Goal: Task Accomplishment & Management: Use online tool/utility

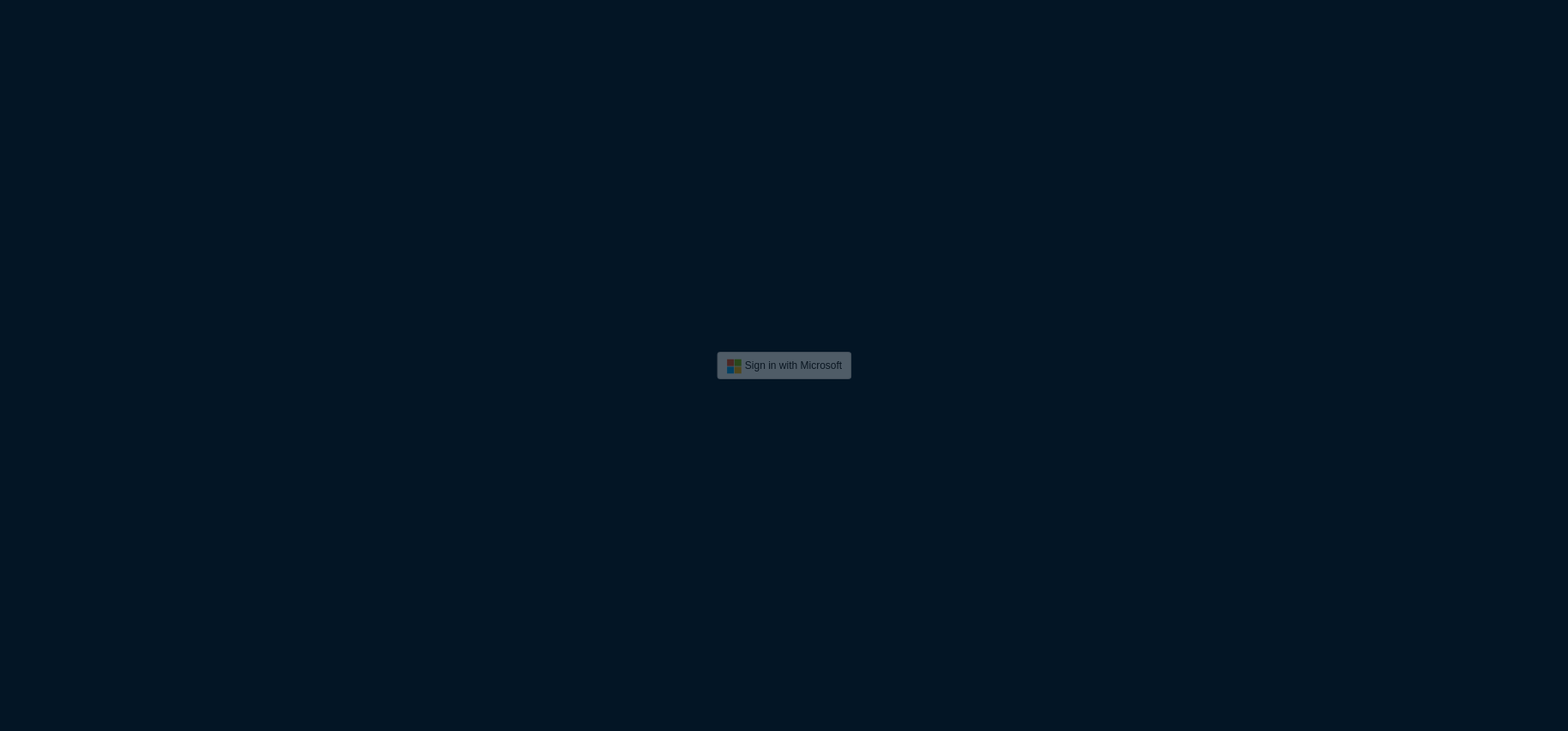
drag, startPoint x: 688, startPoint y: 217, endPoint x: 650, endPoint y: 212, distance: 38.3
click at [688, 217] on div "Sign in with Microsoft" at bounding box center [784, 365] width 1568 height 731
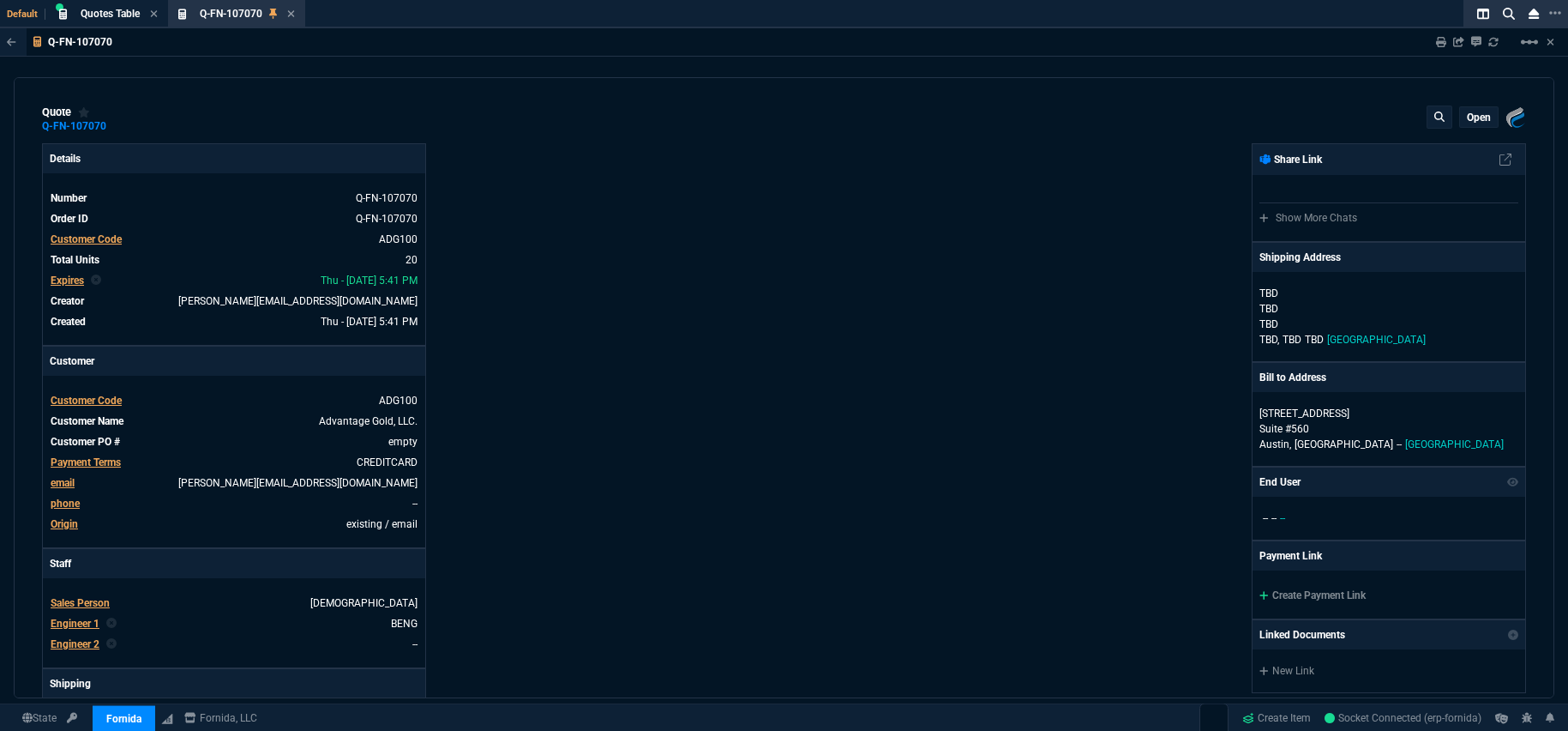
type input "9"
type input "51"
type input "100"
type input "250"
select select "3: HUAN"
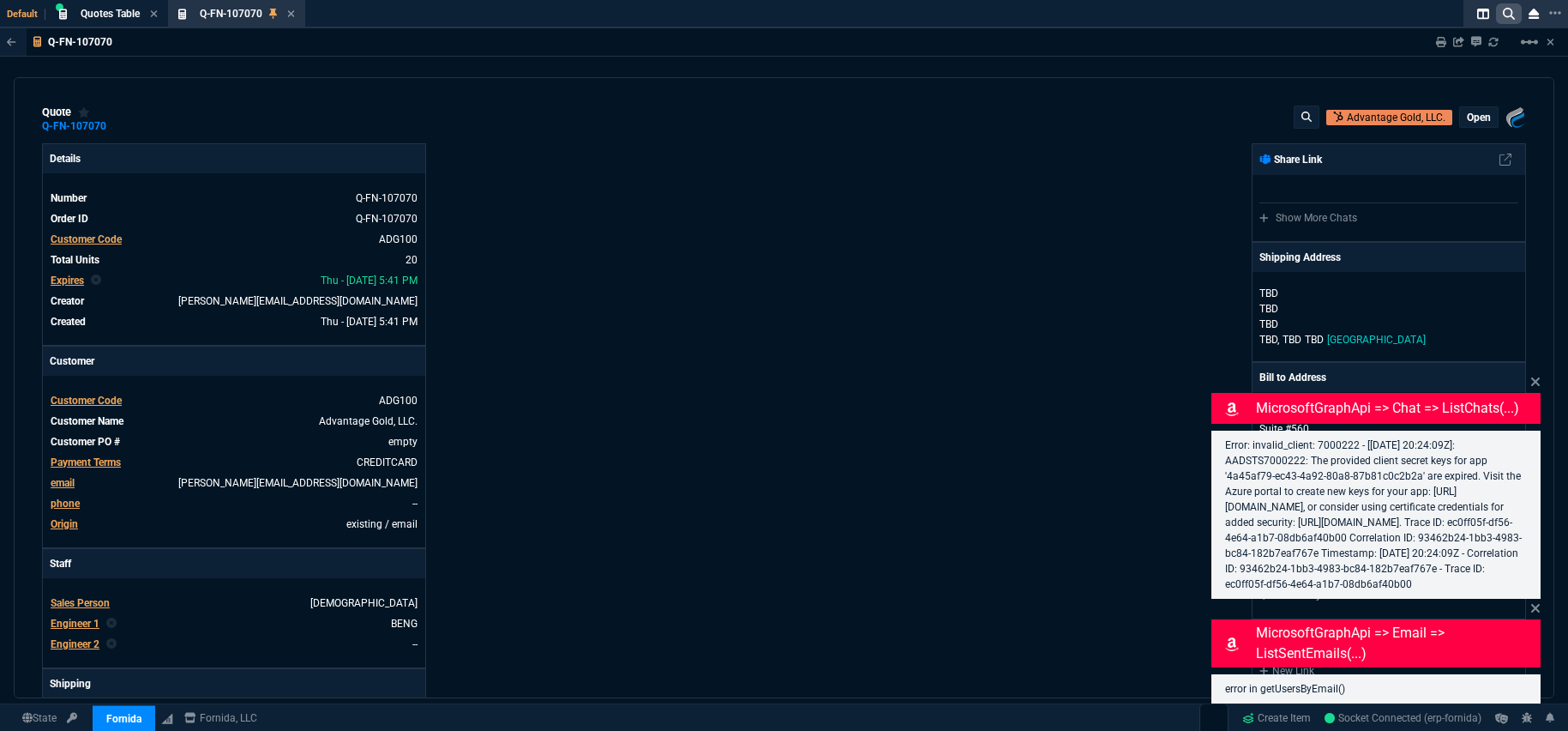
click at [1513, 16] on icon at bounding box center [1509, 14] width 12 height 12
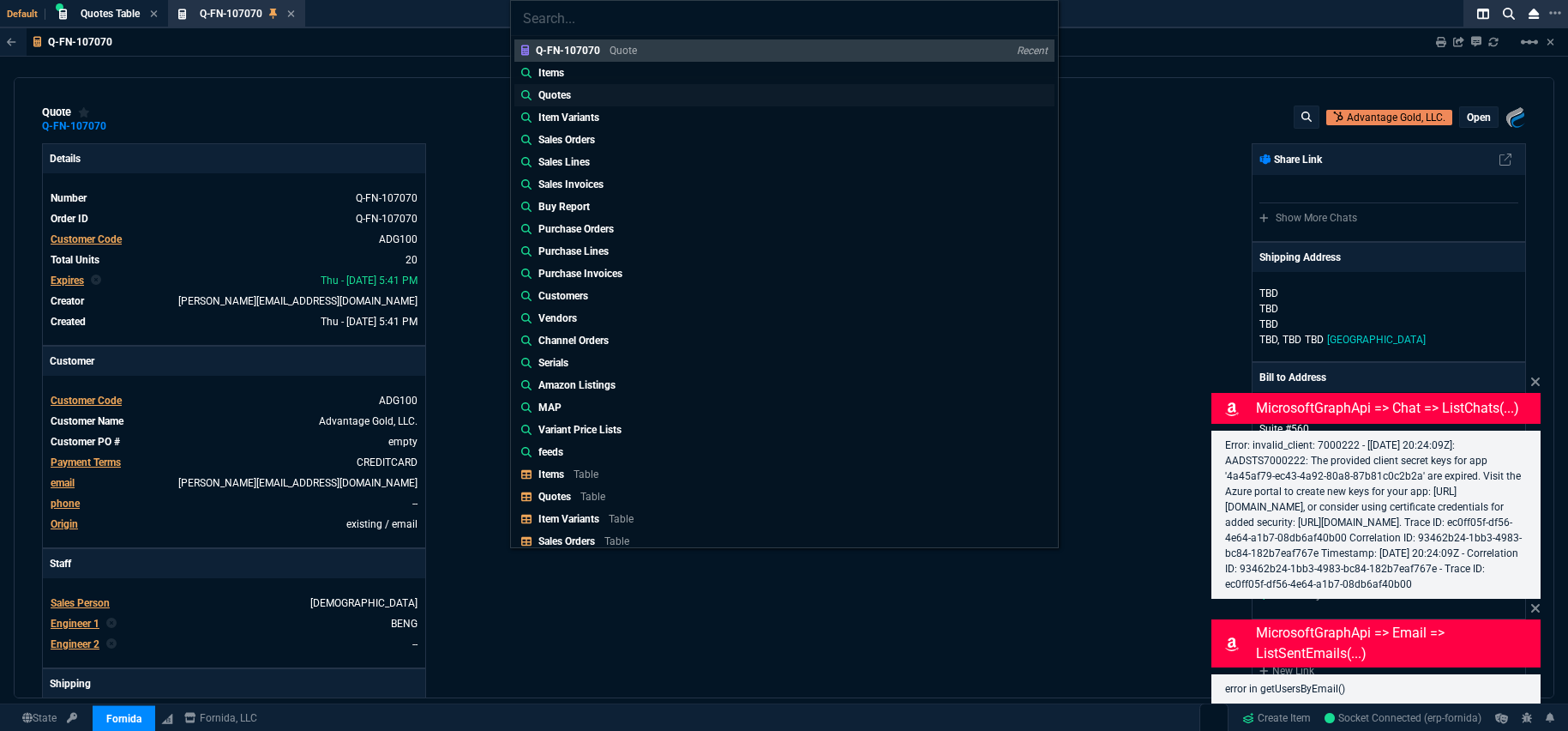
click at [622, 97] on link "Quotes" at bounding box center [785, 95] width 540 height 22
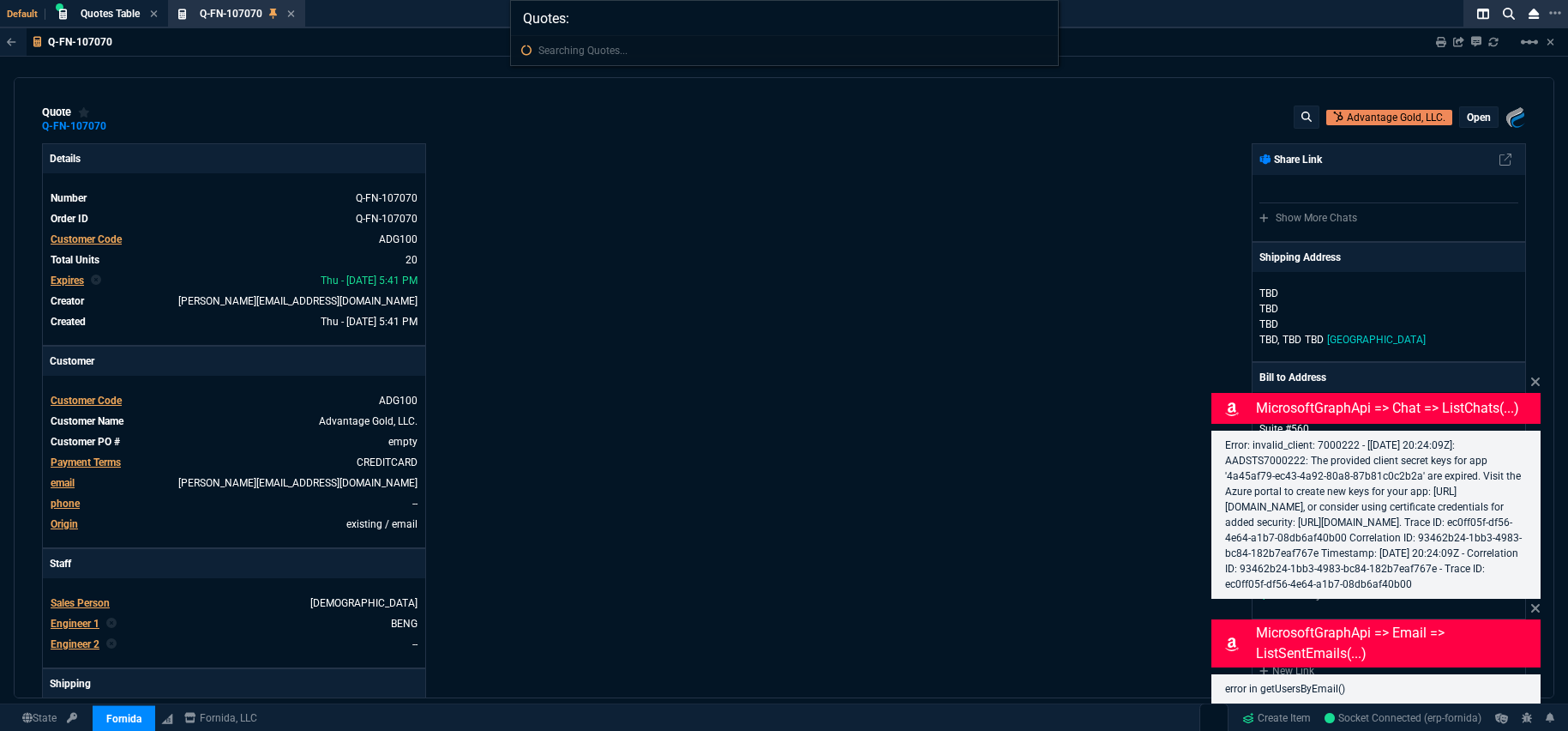
paste input "Q-FN-107072"
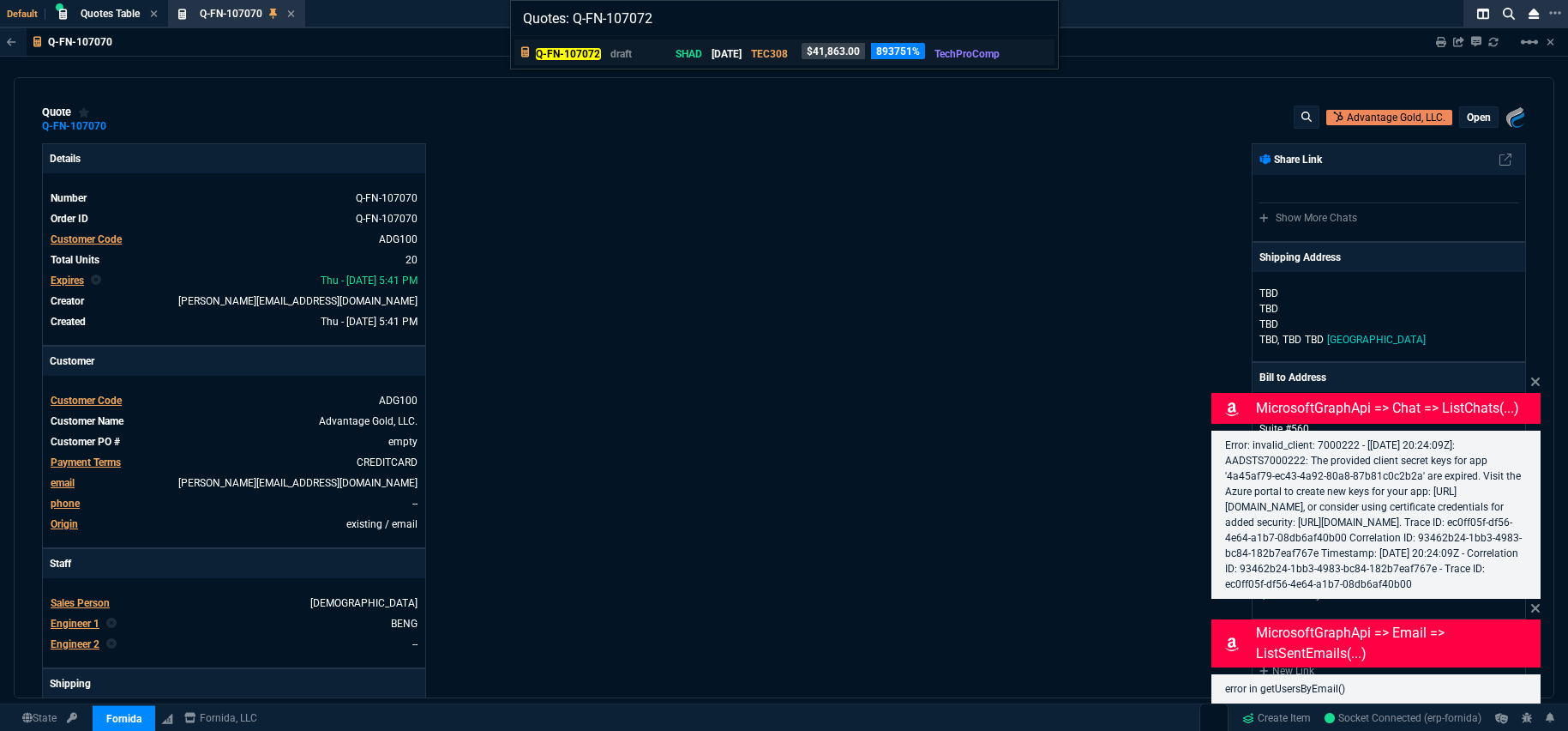
type input "Quotes: Q-FN-107072"
click at [742, 54] on p "[DATE]" at bounding box center [727, 54] width 30 height 16
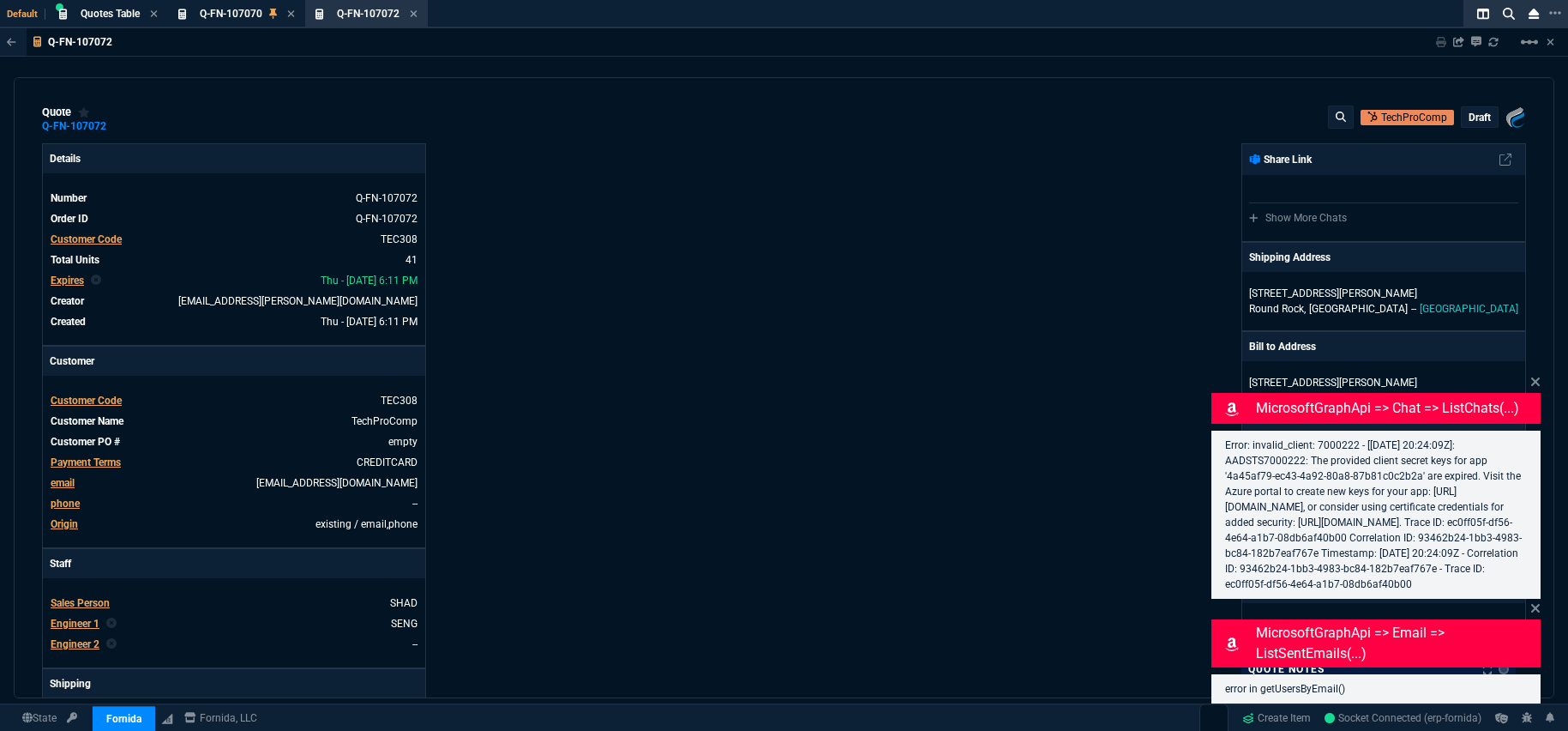
type input "21"
type input "2874"
type input "25"
type input "550"
type input "78"
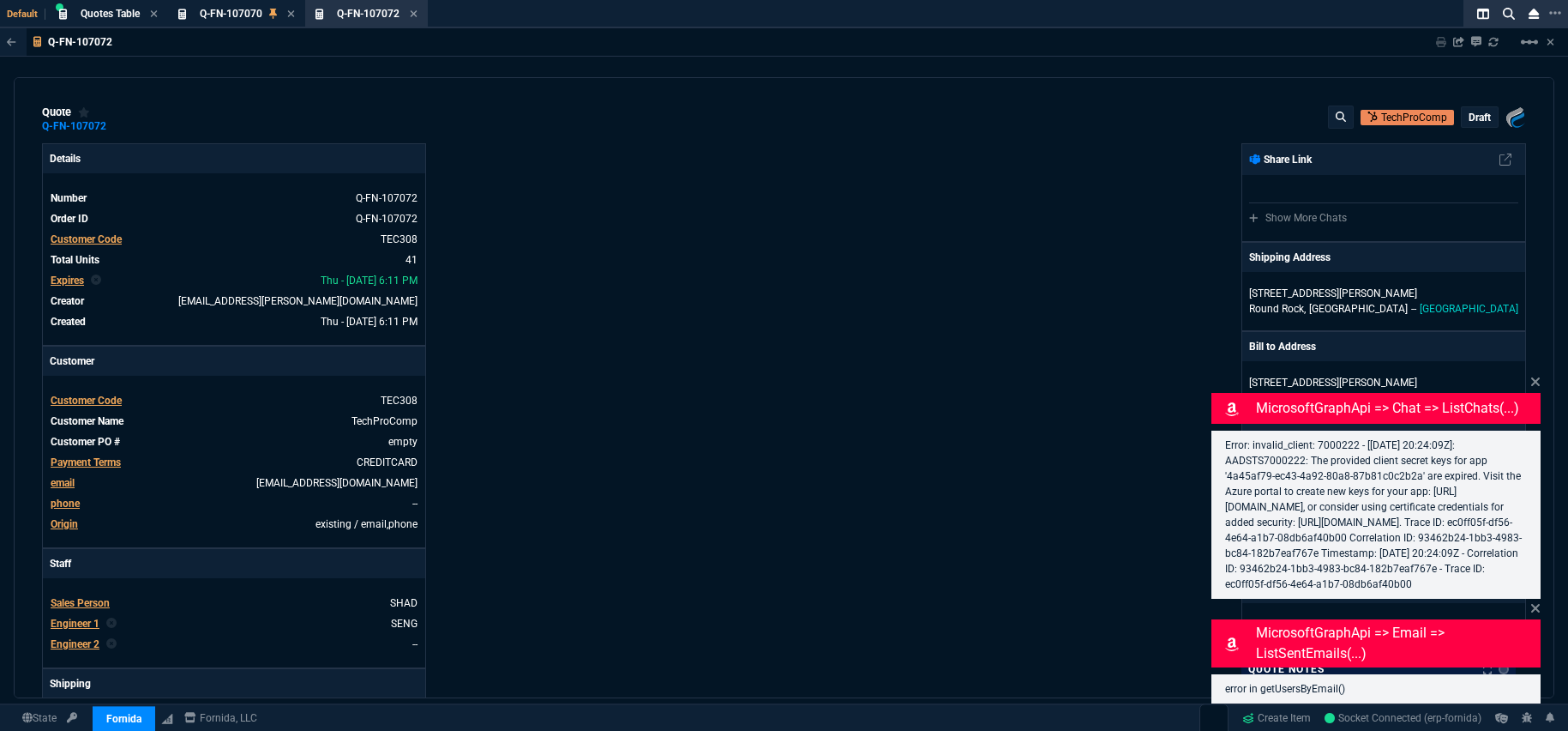
type input "175"
type input "67"
type input "50"
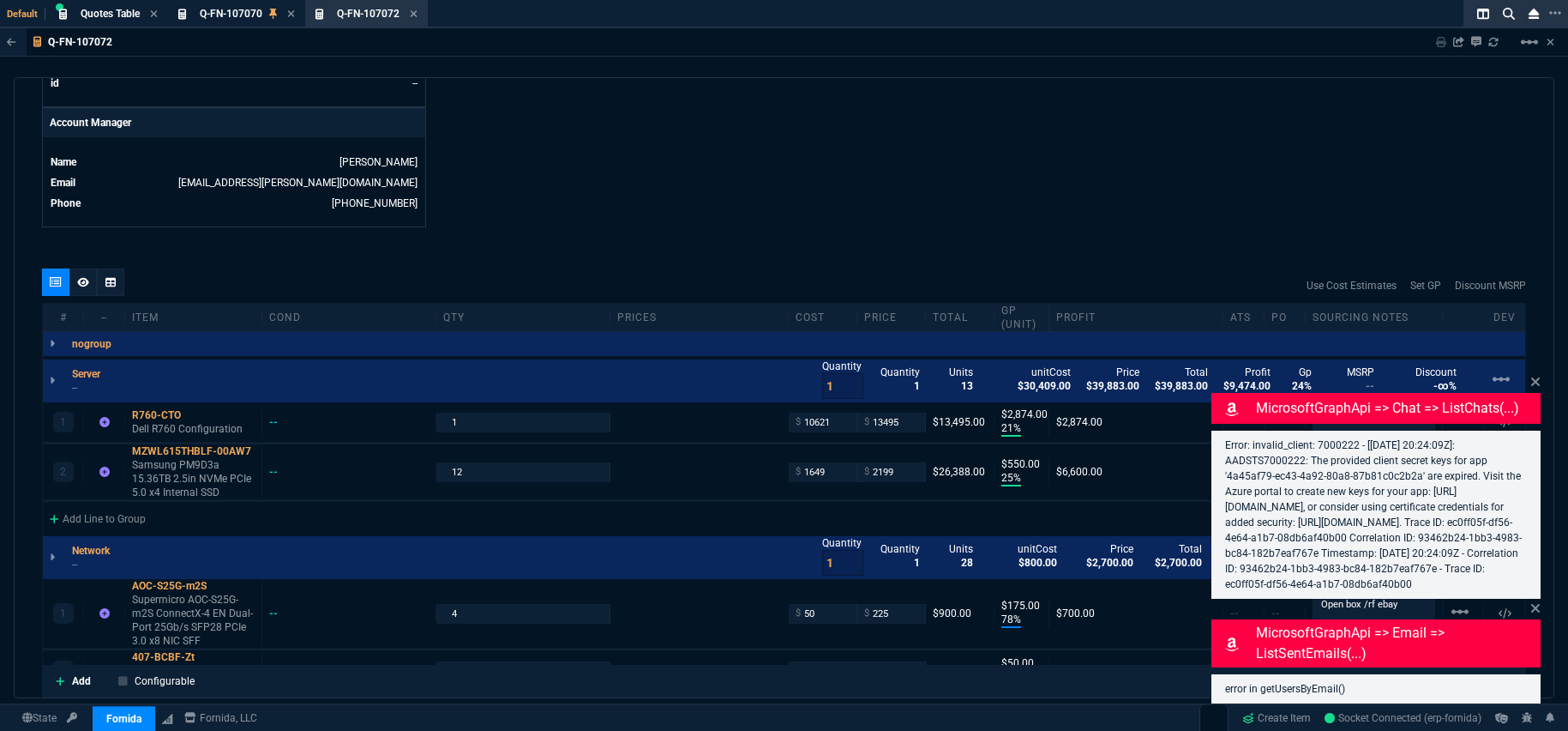
scroll to position [997, 0]
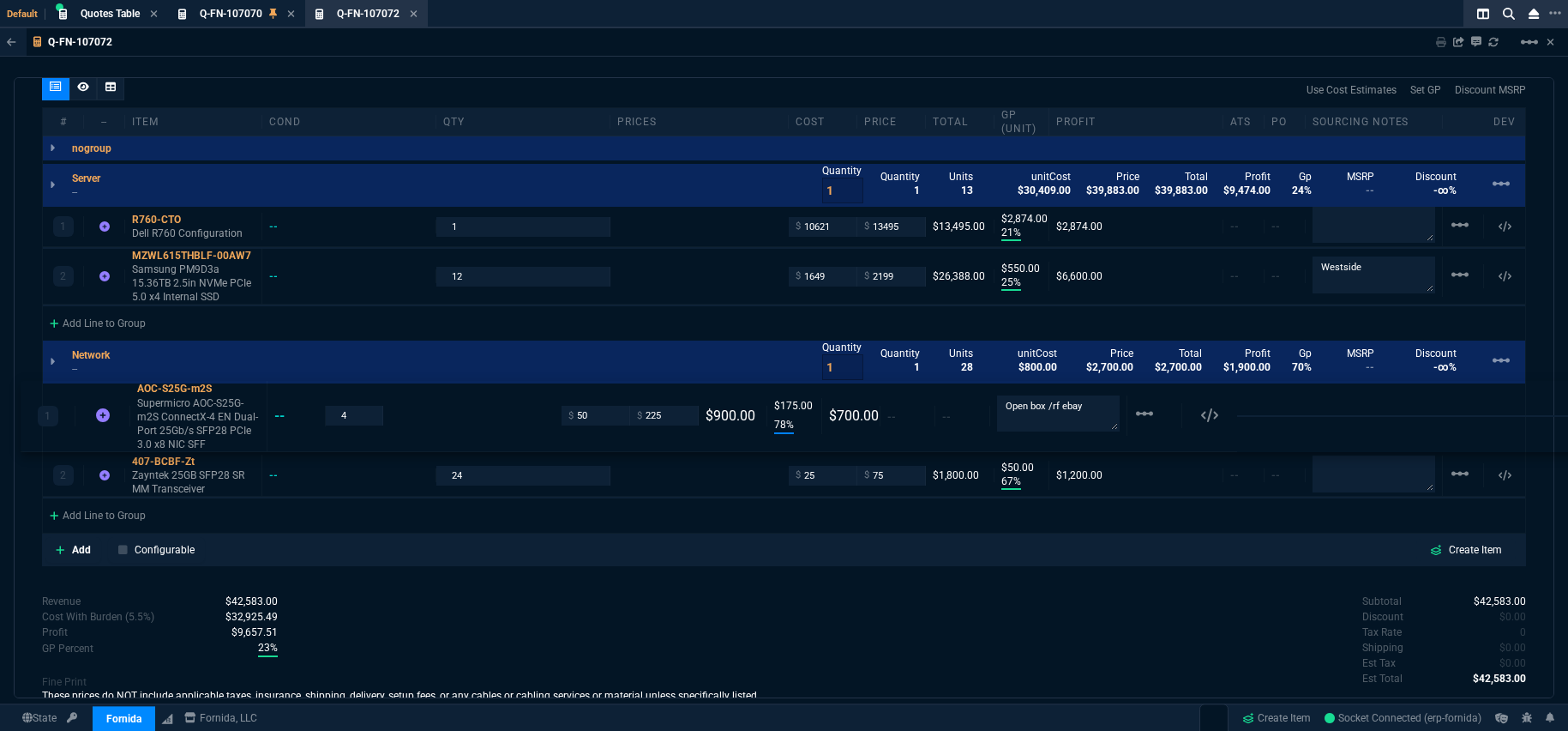
drag, startPoint x: 135, startPoint y: 391, endPoint x: 113, endPoint y: 387, distance: 22.4
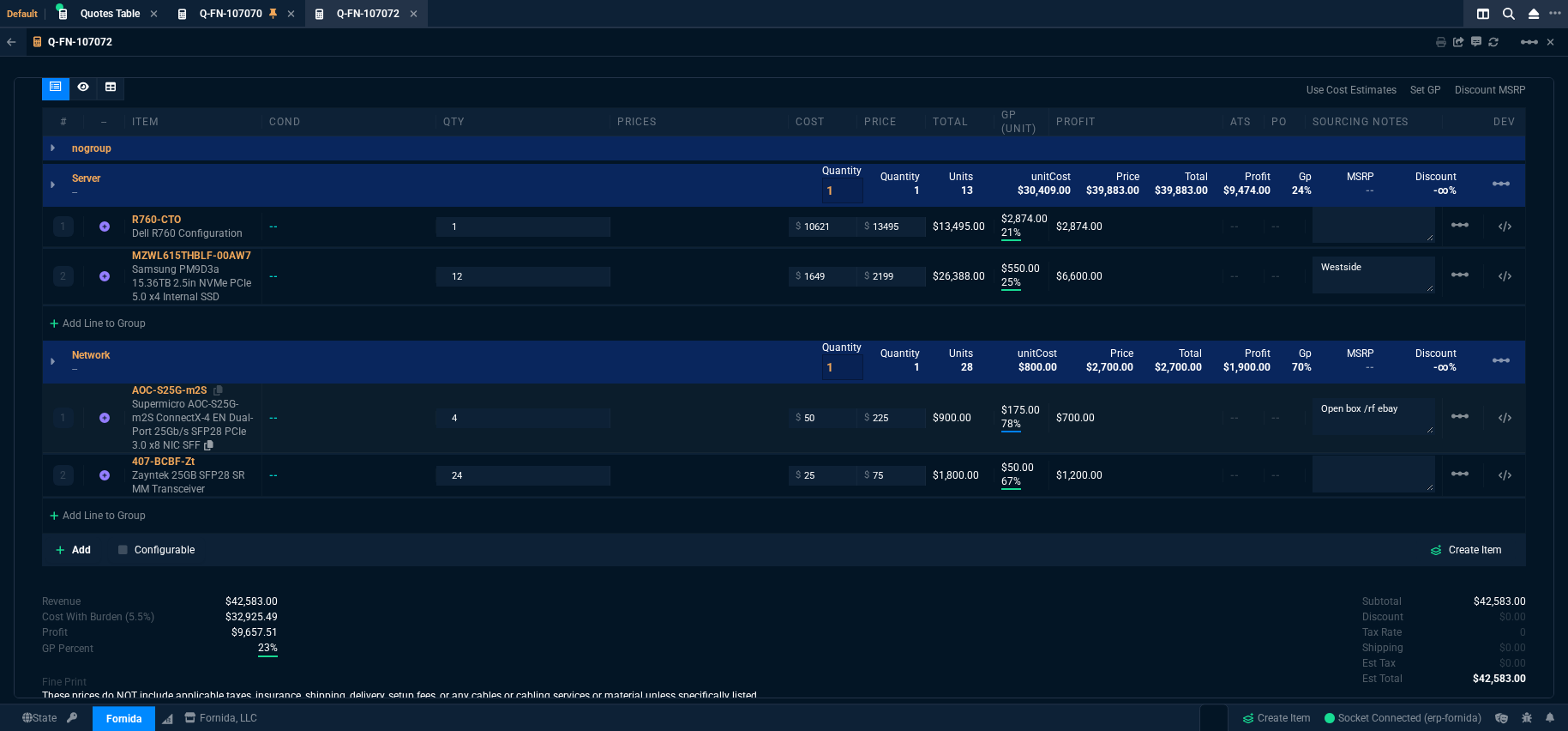
click at [226, 391] on div "AOC-S25G-m2S" at bounding box center [194, 391] width 123 height 14
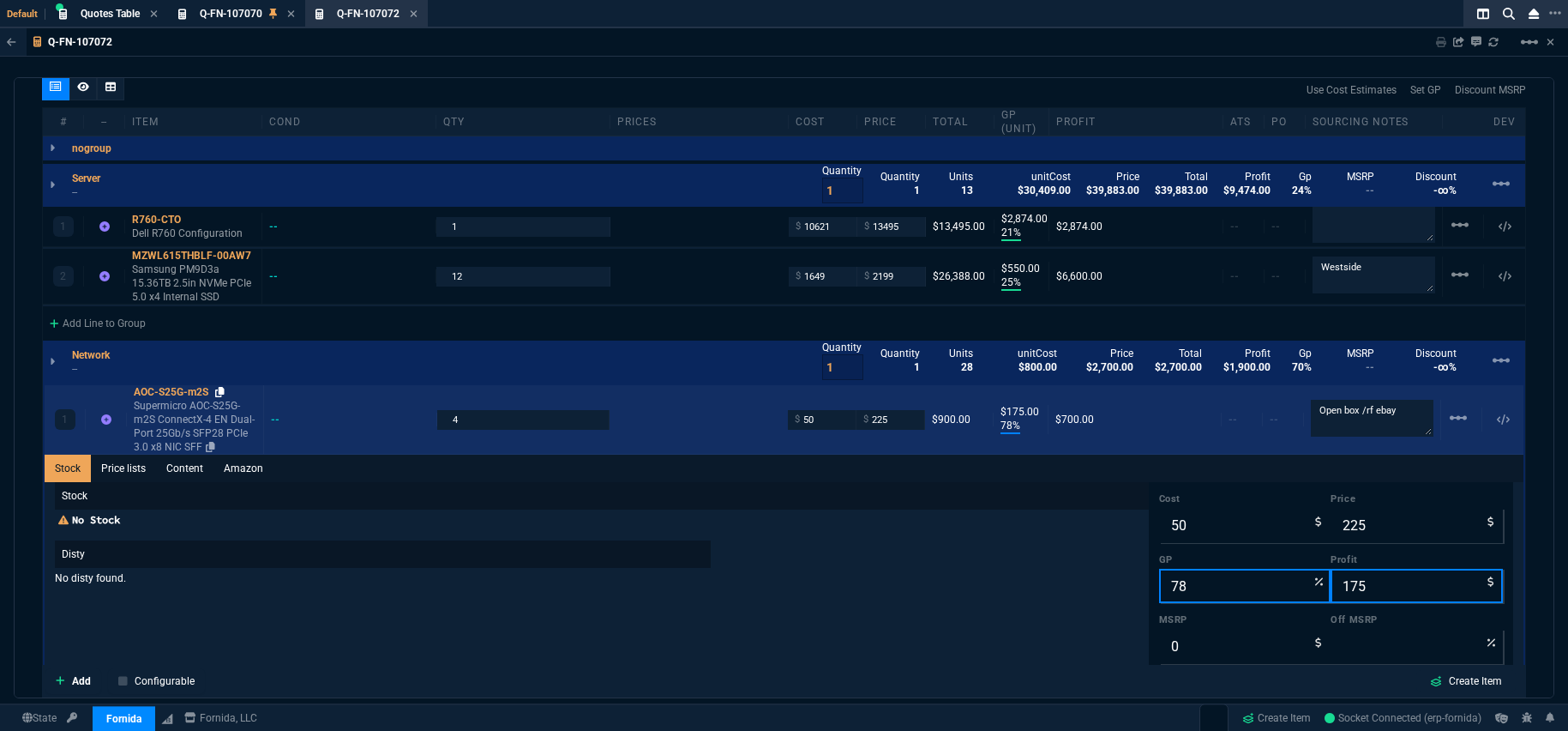
click at [225, 390] on icon at bounding box center [219, 392] width 10 height 11
